Goal: Task Accomplishment & Management: Manage account settings

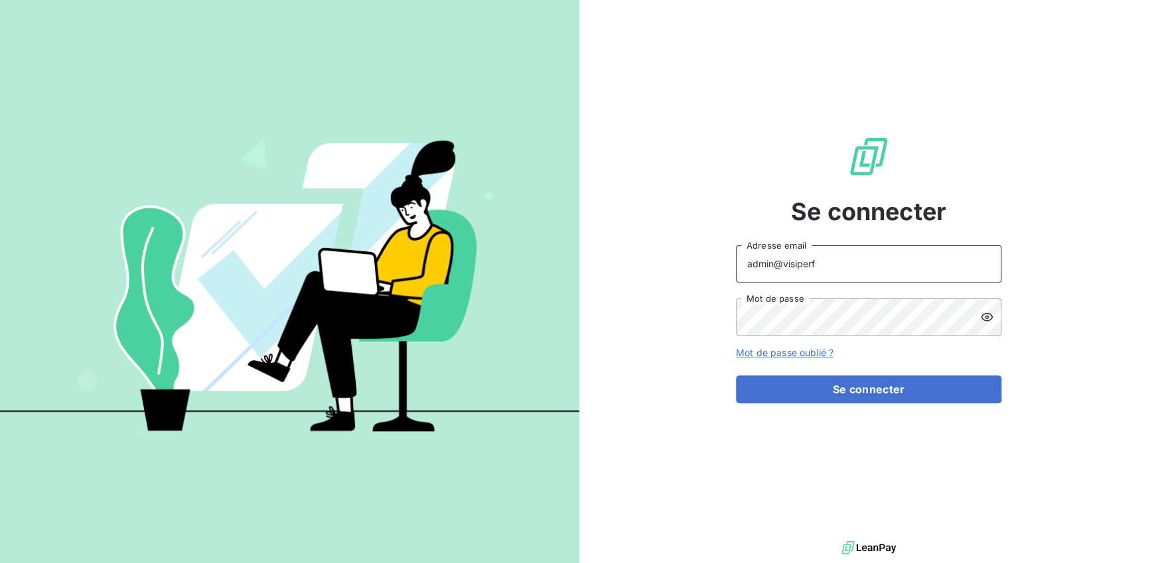
click at [834, 258] on input "admin@visiperf" at bounding box center [868, 264] width 265 height 37
click at [815, 263] on input "admin@visiperf" at bounding box center [868, 264] width 265 height 37
type input "admin@meilleurecopro"
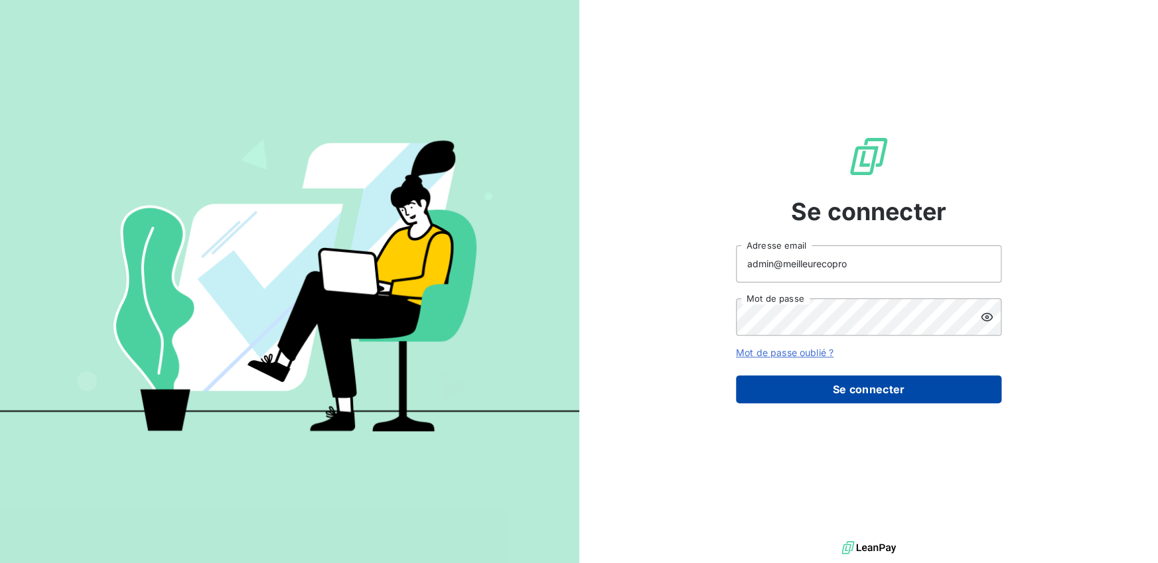
click at [847, 384] on button "Se connecter" at bounding box center [868, 390] width 265 height 28
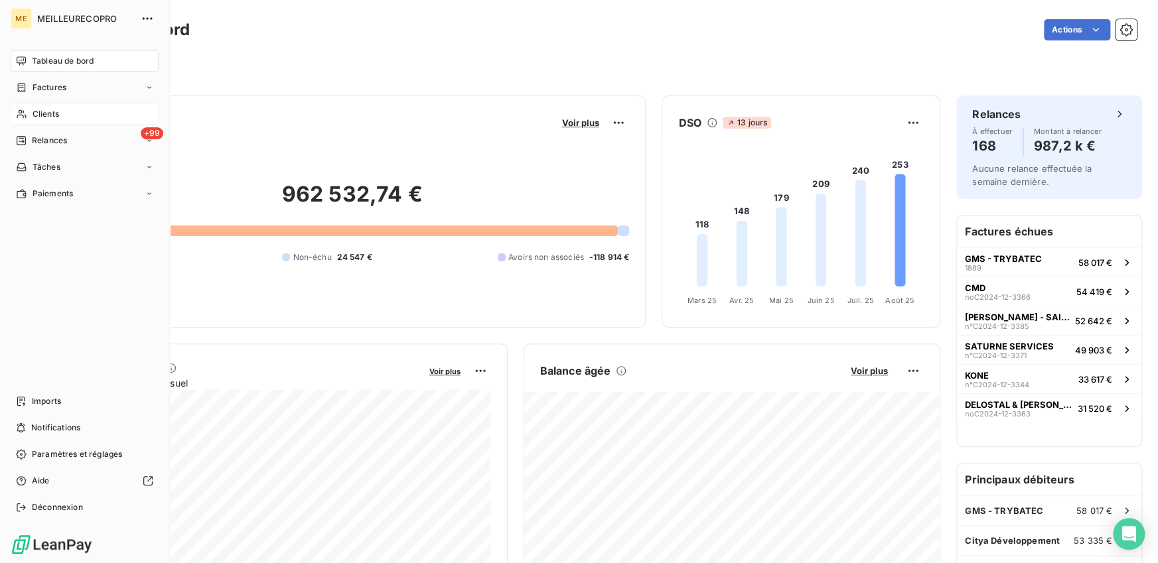
click at [37, 111] on span "Clients" at bounding box center [46, 114] width 27 height 12
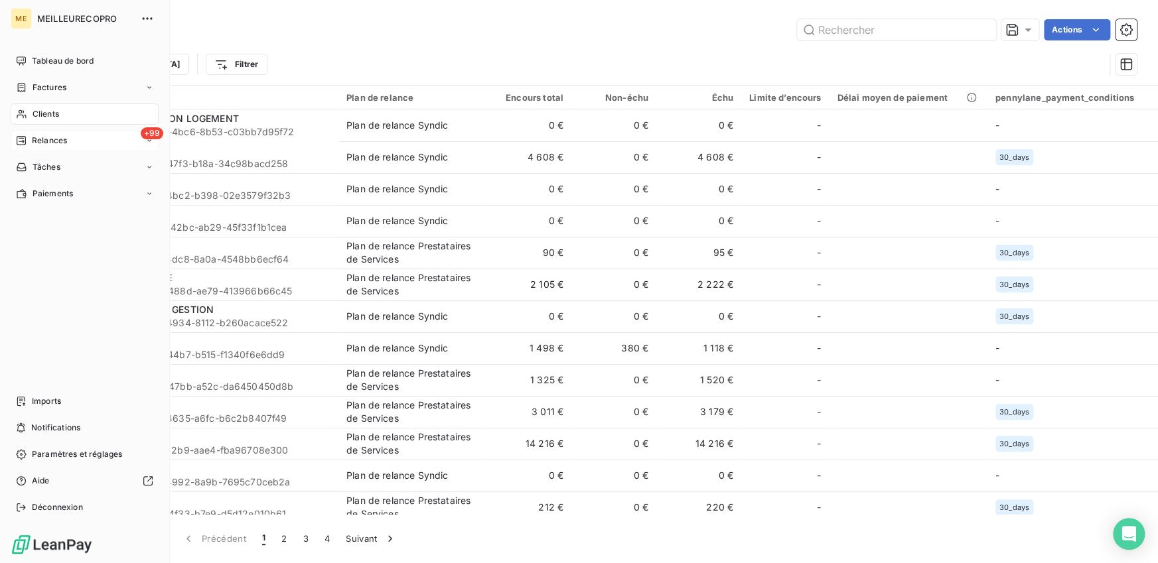
click at [46, 138] on span "Relances" at bounding box center [49, 141] width 35 height 12
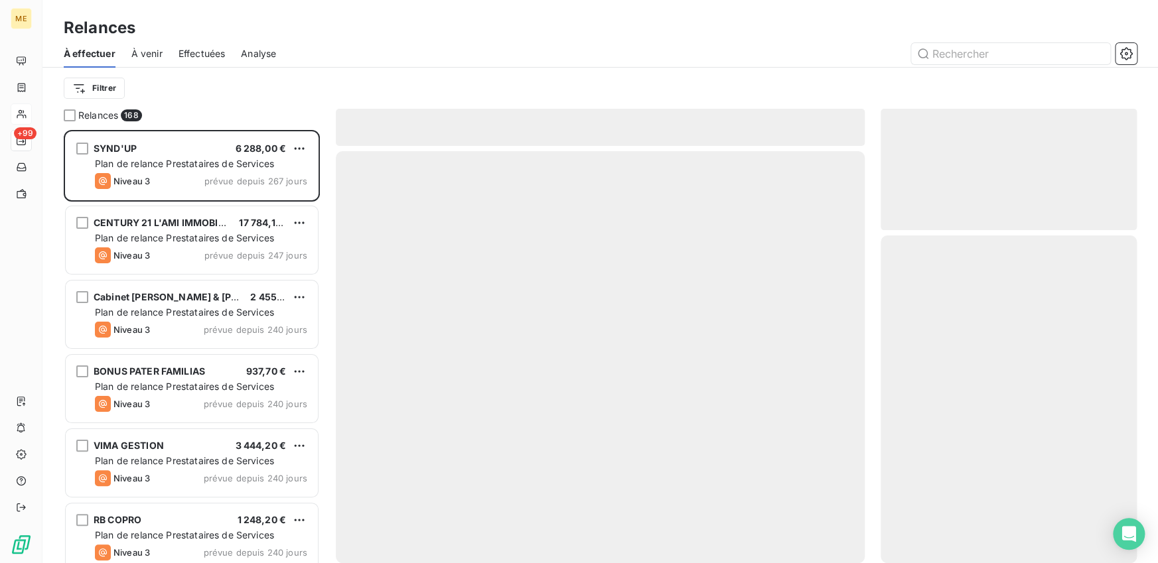
scroll to position [433, 256]
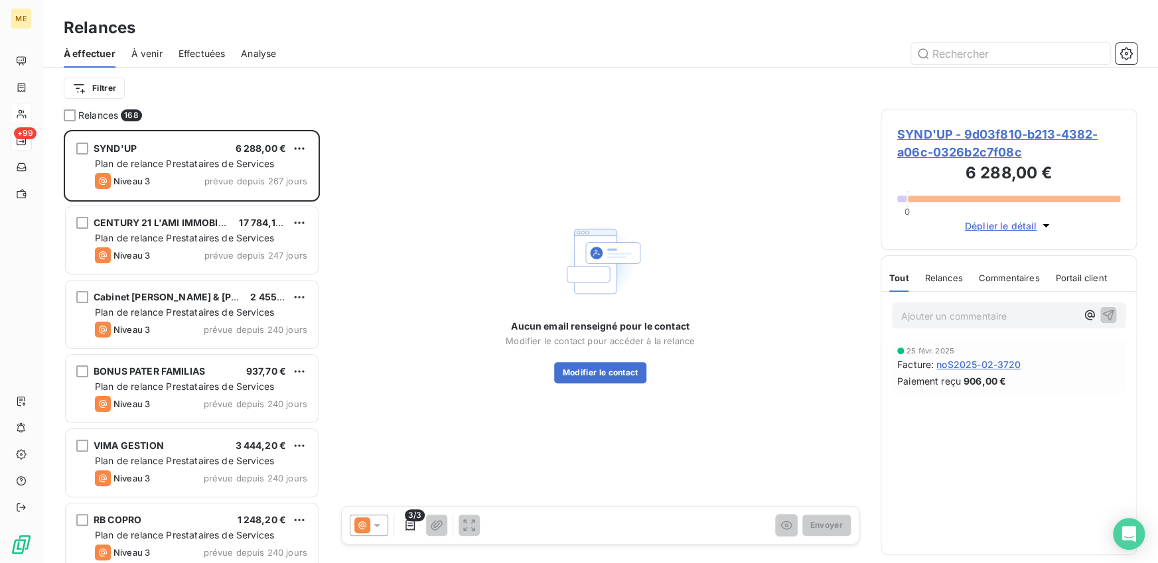
click at [204, 52] on span "Effectuées" at bounding box center [202, 53] width 47 height 13
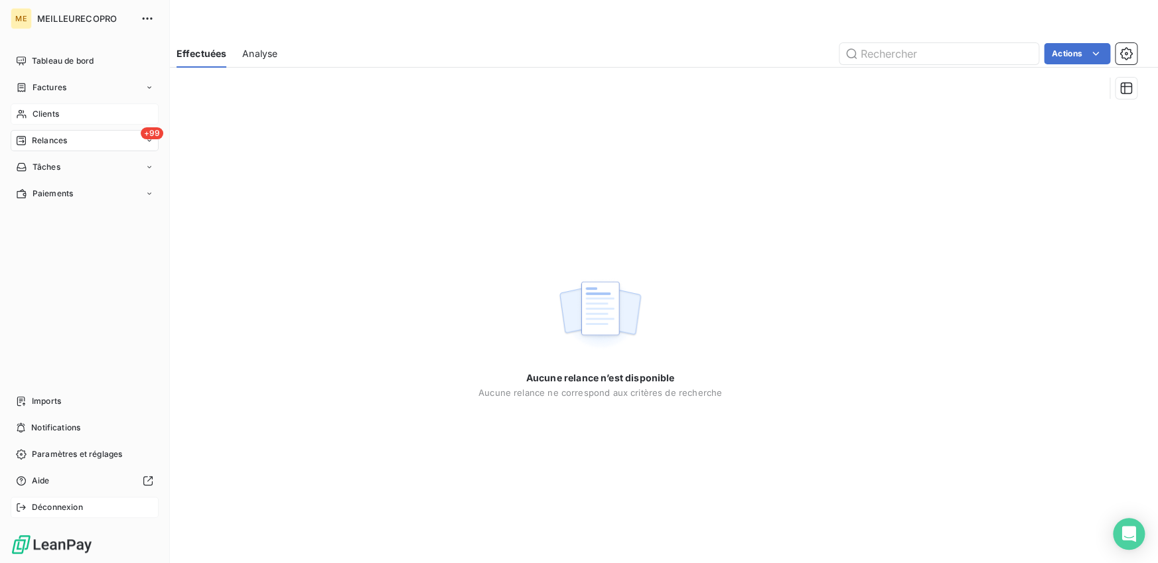
click at [12, 508] on div "Déconnexion" at bounding box center [85, 507] width 148 height 21
